Goal: Information Seeking & Learning: Learn about a topic

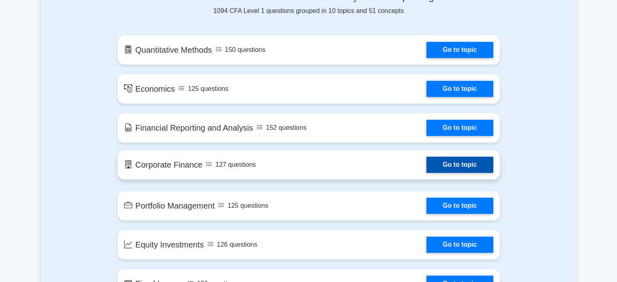
click at [446, 163] on link "Go to topic" at bounding box center [459, 165] width 67 height 16
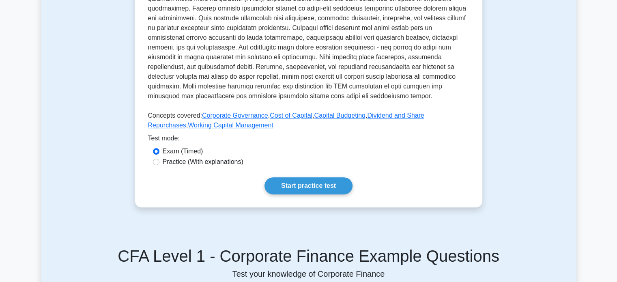
scroll to position [295, 0]
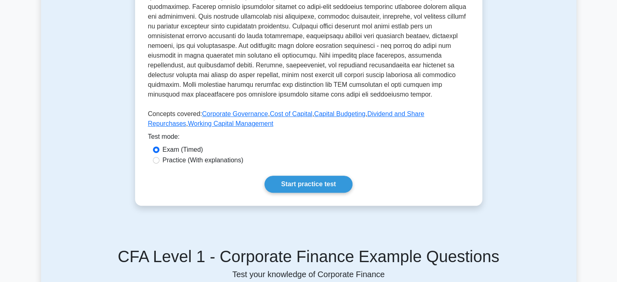
click at [198, 160] on label "Practice (With explanations)" at bounding box center [203, 160] width 81 height 10
click at [159, 160] on input "Practice (With explanations)" at bounding box center [156, 160] width 6 height 6
radio input "true"
click at [292, 185] on link "Start practice test" at bounding box center [309, 184] width 88 height 17
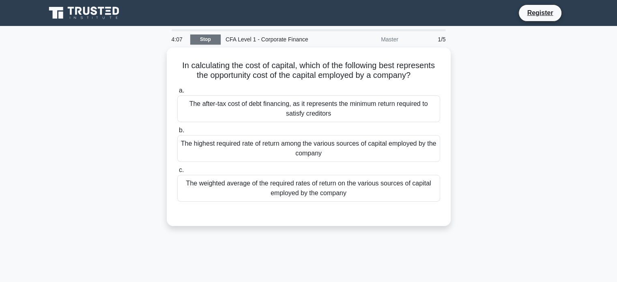
click at [209, 39] on link "Stop" at bounding box center [205, 39] width 30 height 10
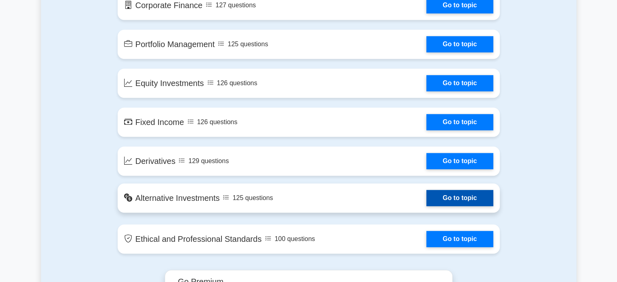
scroll to position [607, 0]
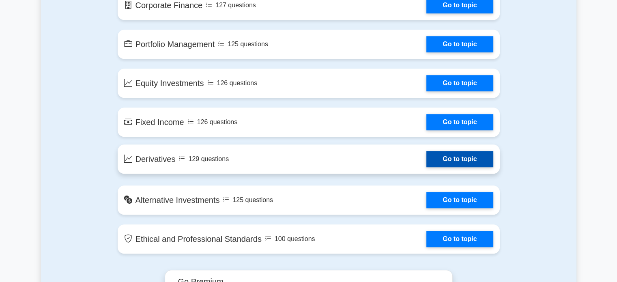
click at [459, 163] on link "Go to topic" at bounding box center [459, 159] width 67 height 16
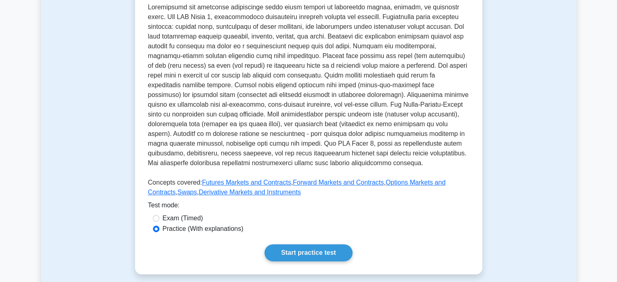
scroll to position [208, 0]
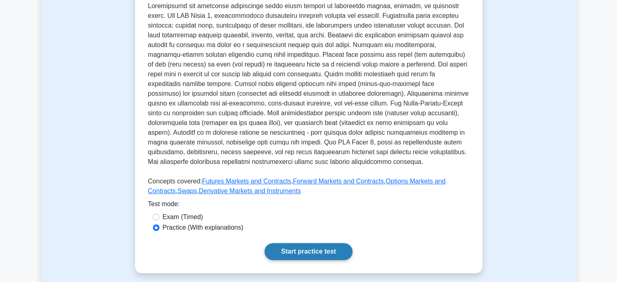
click at [301, 246] on link "Start practice test" at bounding box center [309, 251] width 88 height 17
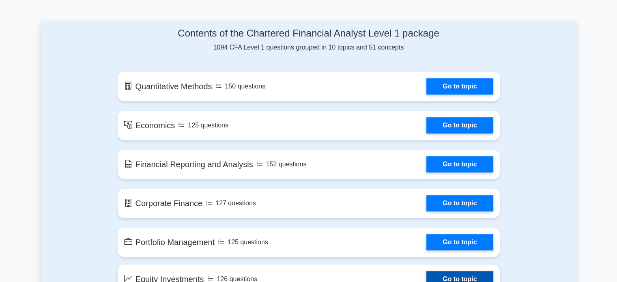
scroll to position [409, 0]
